Goal: Task Accomplishment & Management: Manage account settings

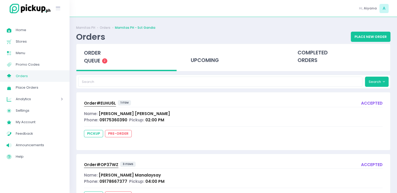
scroll to position [28, 0]
click at [94, 101] on span "Order# EUHU6L" at bounding box center [100, 104] width 32 height 6
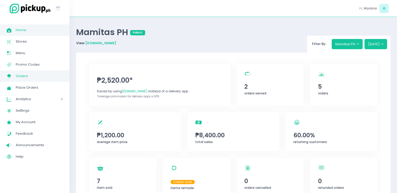
click at [17, 77] on span "Orders" at bounding box center [39, 76] width 47 height 7
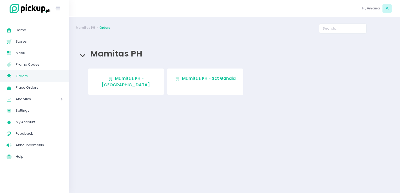
click at [25, 79] on span "Orders" at bounding box center [39, 76] width 47 height 7
click at [35, 72] on link "My Store Created with Sketch. Orders" at bounding box center [34, 77] width 69 height 12
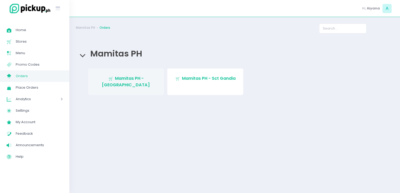
click at [131, 80] on span "Mamitas PH - Blue Ridge" at bounding box center [126, 81] width 48 height 12
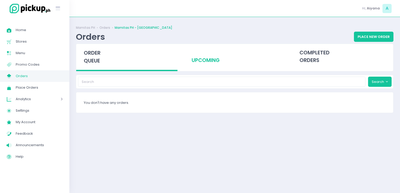
click at [214, 50] on div "upcoming" at bounding box center [234, 57] width 101 height 26
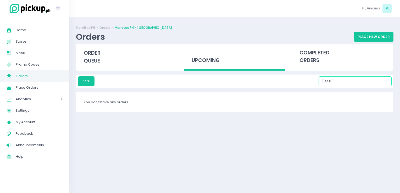
click at [363, 84] on input "09/10/2025" at bounding box center [355, 82] width 73 height 10
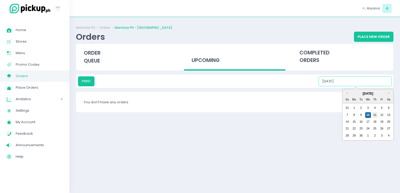
click at [375, 116] on div "11" at bounding box center [375, 115] width 6 height 6
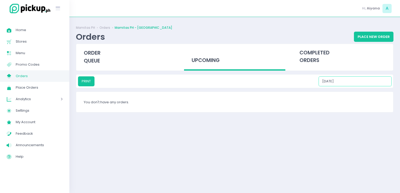
click at [353, 81] on input "09/11/2025" at bounding box center [355, 82] width 73 height 10
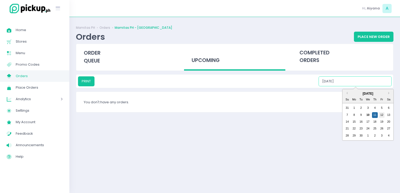
click at [382, 115] on div "12" at bounding box center [382, 115] width 6 height 6
type input "09/12/2025"
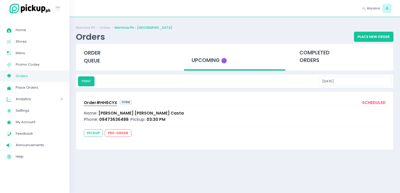
click at [25, 77] on span "Orders" at bounding box center [39, 76] width 47 height 7
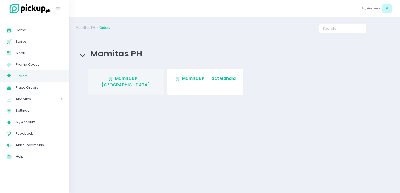
click at [158, 77] on link "Stockholm-icons / Shopping / Cart1 Created with Sketch. Mamitas PH - Blue Ridge" at bounding box center [126, 82] width 76 height 26
